Goal: Transaction & Acquisition: Purchase product/service

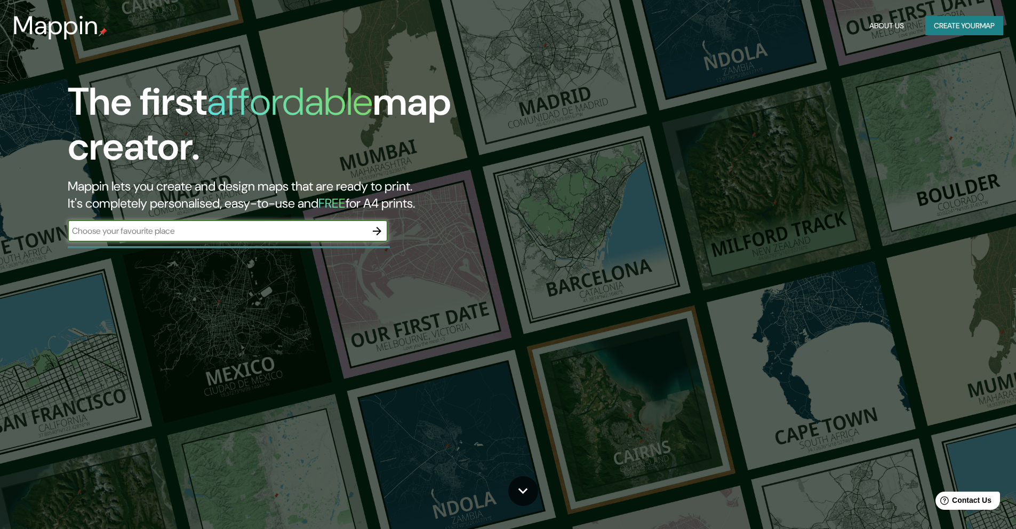
click at [297, 234] on input "text" at bounding box center [217, 231] width 299 height 12
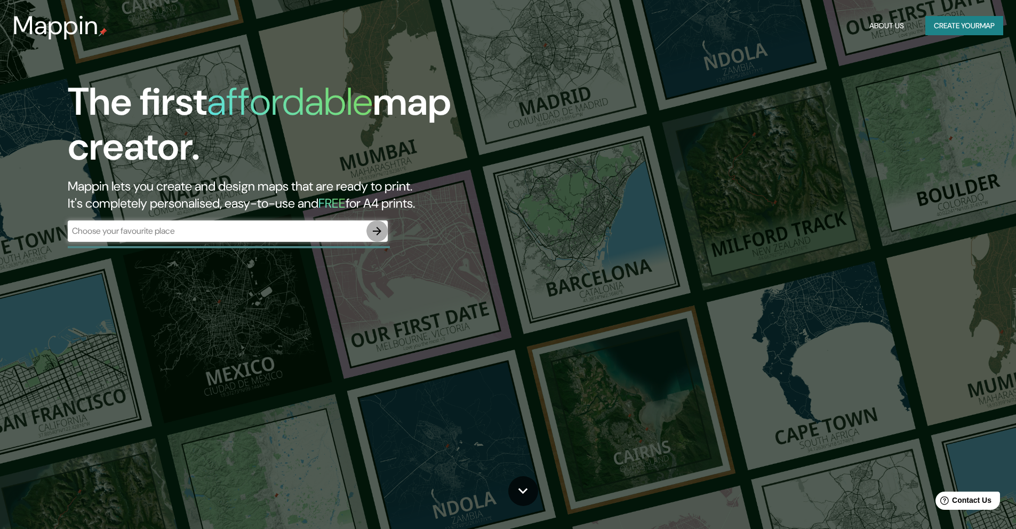
click at [371, 228] on button "button" at bounding box center [377, 230] width 21 height 21
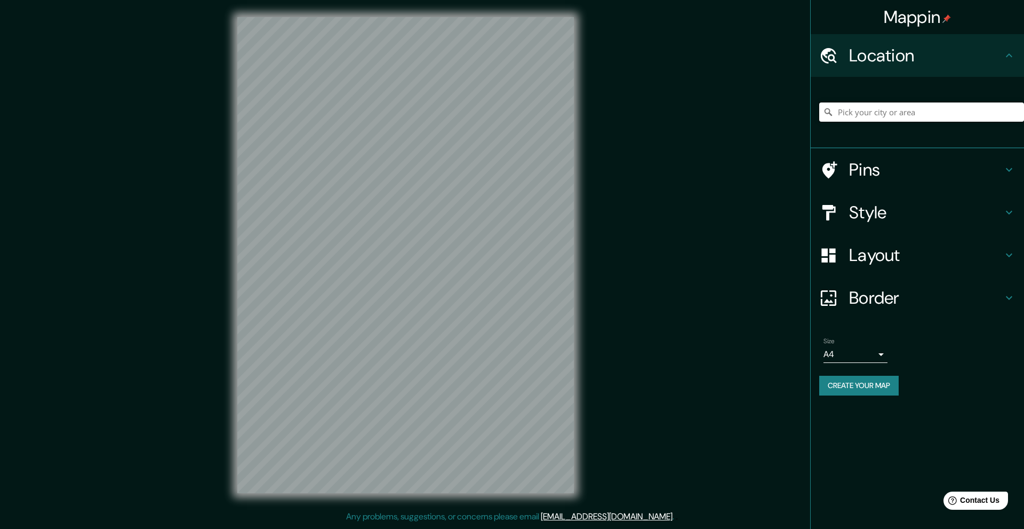
click at [890, 106] on input "Pick your city or area" at bounding box center [921, 111] width 205 height 19
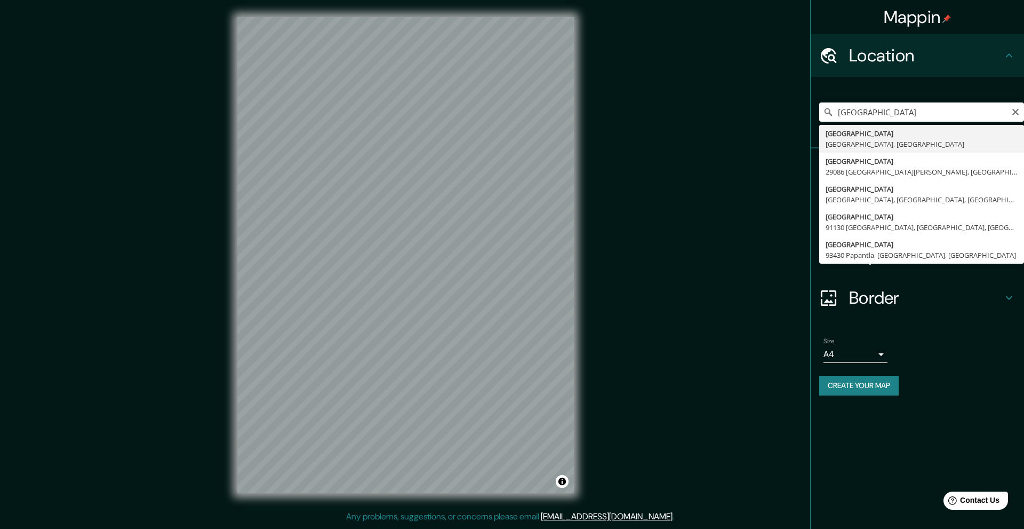
type input "[GEOGRAPHIC_DATA], [GEOGRAPHIC_DATA], [GEOGRAPHIC_DATA]"
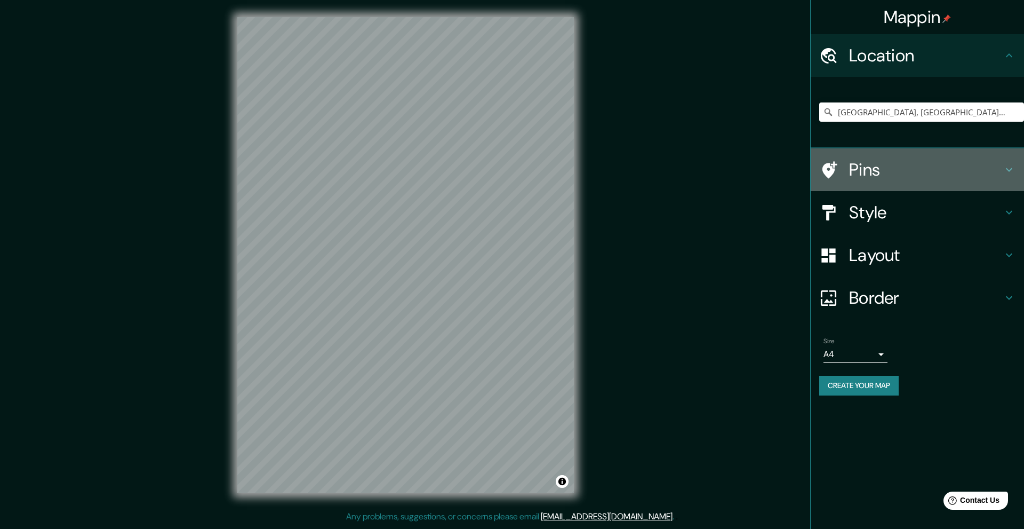
click at [895, 186] on div "Pins" at bounding box center [917, 169] width 213 height 43
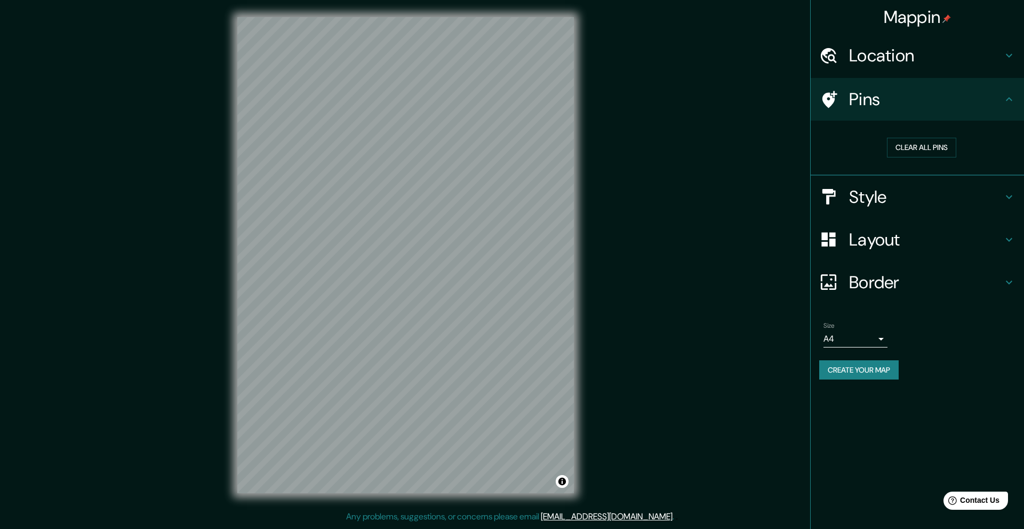
click at [927, 194] on h4 "Style" at bounding box center [926, 196] width 154 height 21
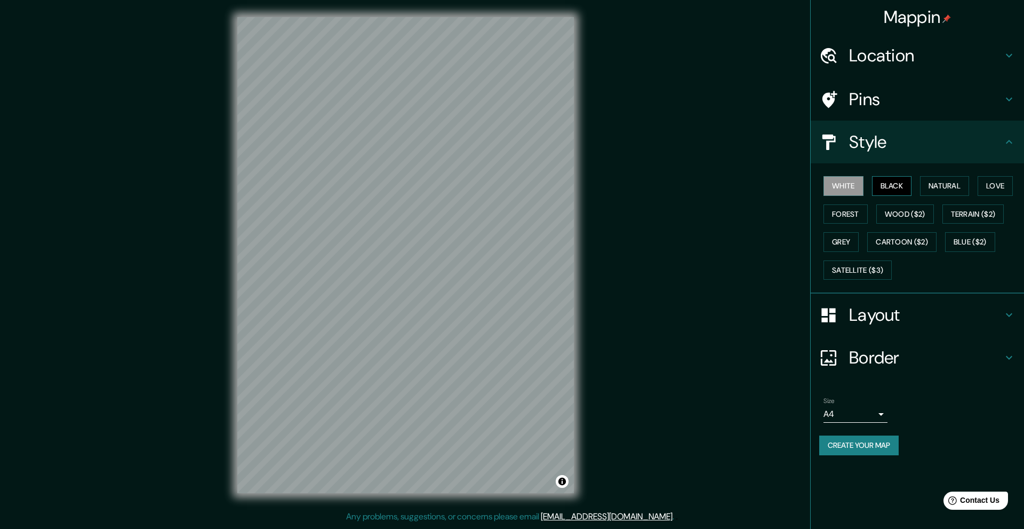
click at [901, 194] on button "Black" at bounding box center [892, 186] width 40 height 20
click at [901, 193] on button "Black" at bounding box center [892, 186] width 40 height 20
click at [937, 184] on button "Natural" at bounding box center [944, 186] width 49 height 20
click at [1002, 181] on button "Love" at bounding box center [995, 186] width 35 height 20
click at [855, 213] on button "Forest" at bounding box center [846, 214] width 44 height 20
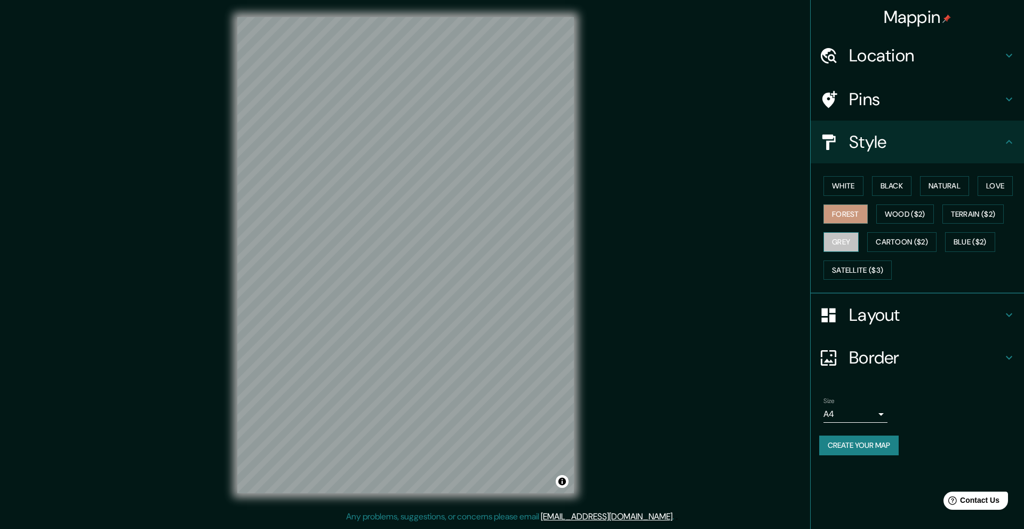
click at [850, 245] on button "Grey" at bounding box center [841, 242] width 35 height 20
